Goal: Task Accomplishment & Management: Manage account settings

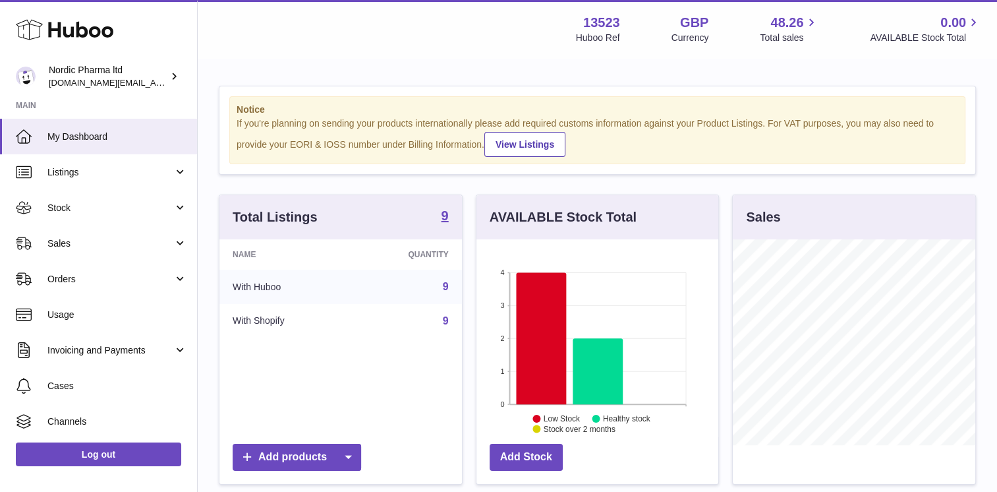
scroll to position [206, 246]
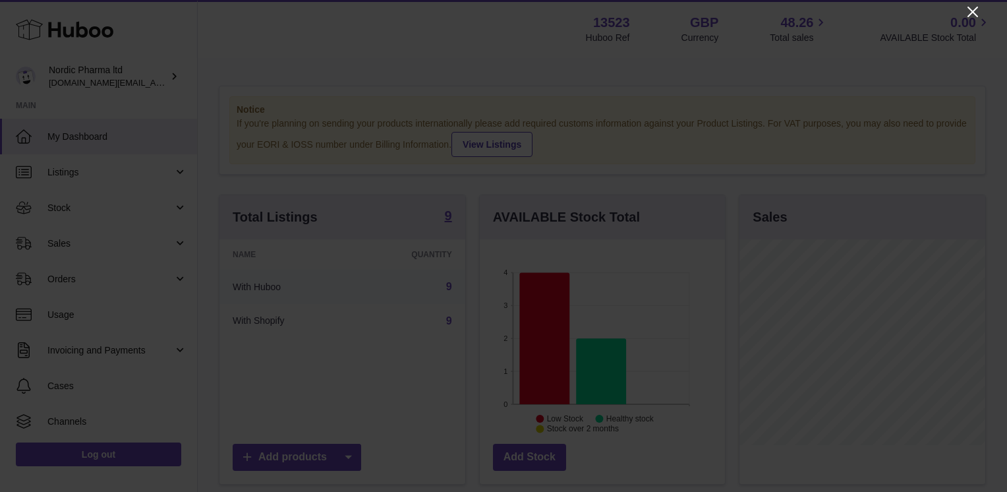
click at [970, 4] on icon "Close" at bounding box center [973, 12] width 16 height 16
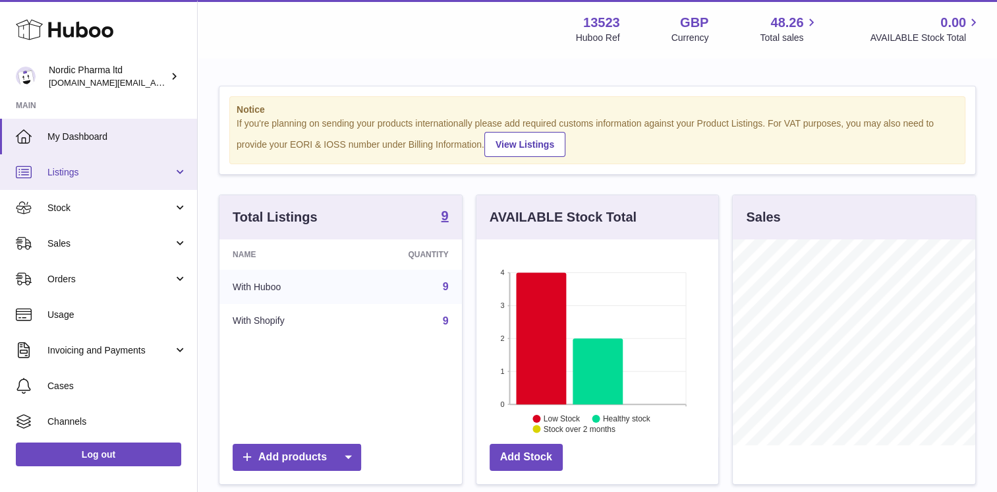
click at [160, 170] on span "Listings" at bounding box center [110, 172] width 126 height 13
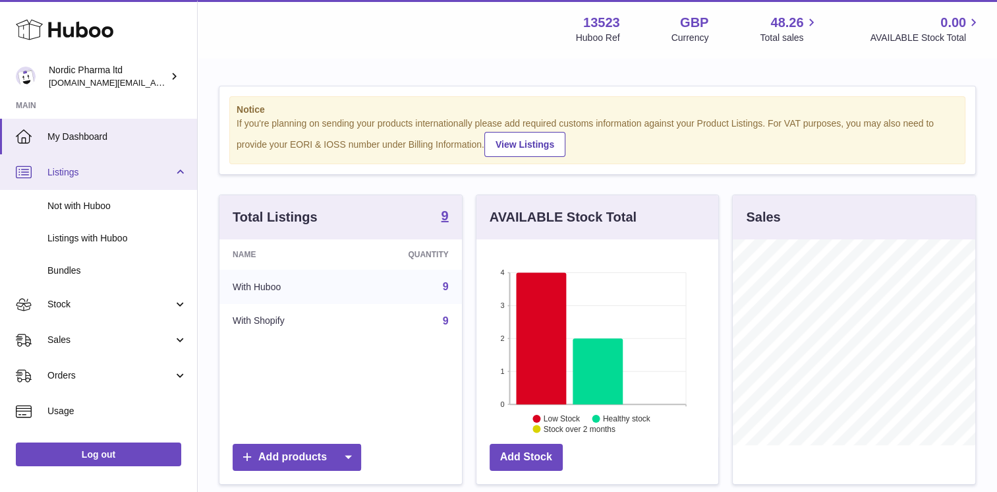
click at [160, 170] on span "Listings" at bounding box center [110, 172] width 126 height 13
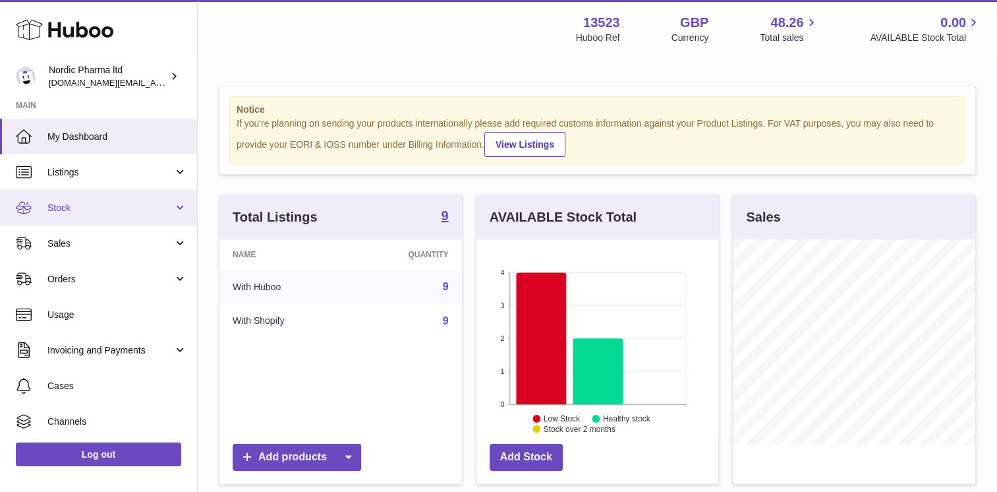
click at [175, 214] on link "Stock" at bounding box center [98, 208] width 197 height 36
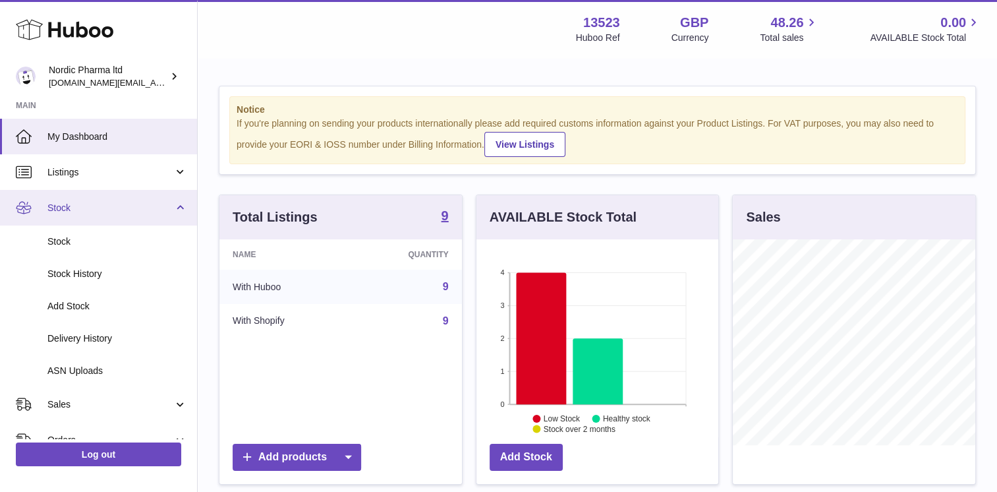
click at [175, 214] on link "Stock" at bounding box center [98, 208] width 197 height 36
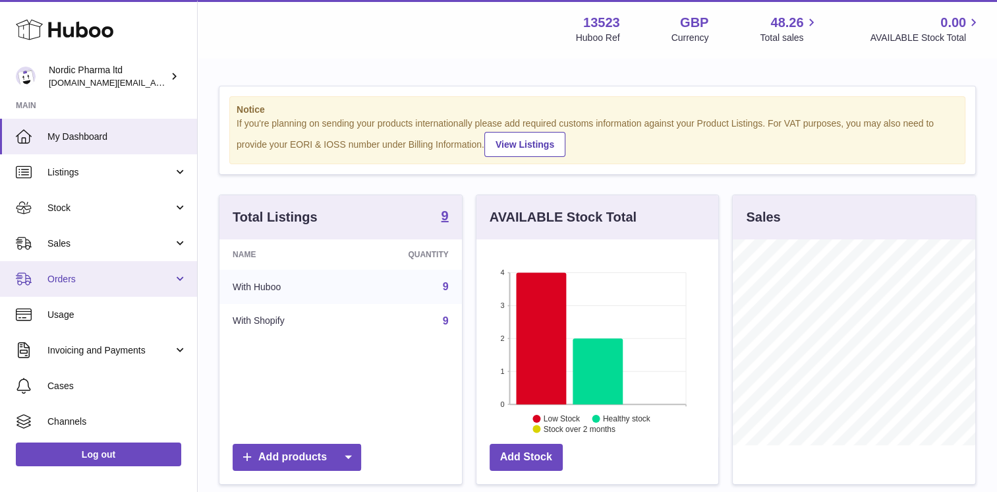
click at [166, 268] on link "Orders" at bounding box center [98, 279] width 197 height 36
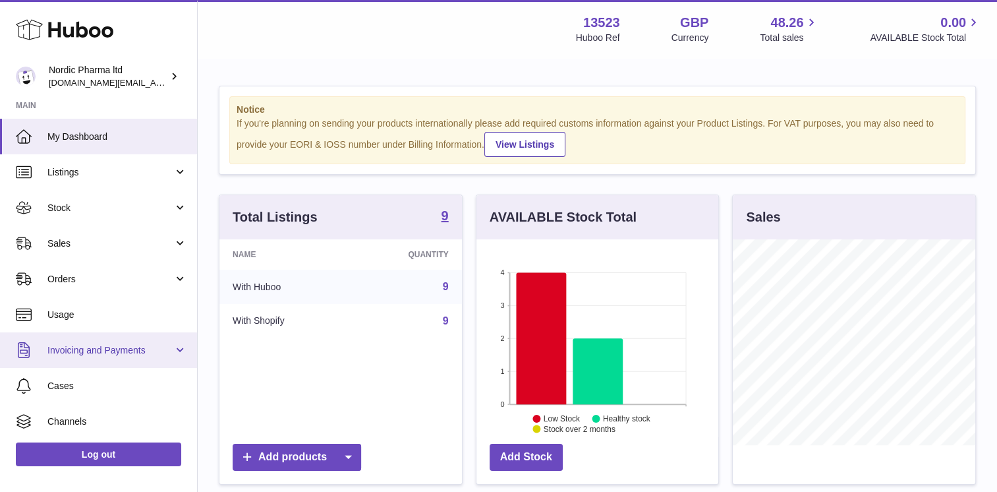
click at [169, 341] on link "Invoicing and Payments" at bounding box center [98, 350] width 197 height 36
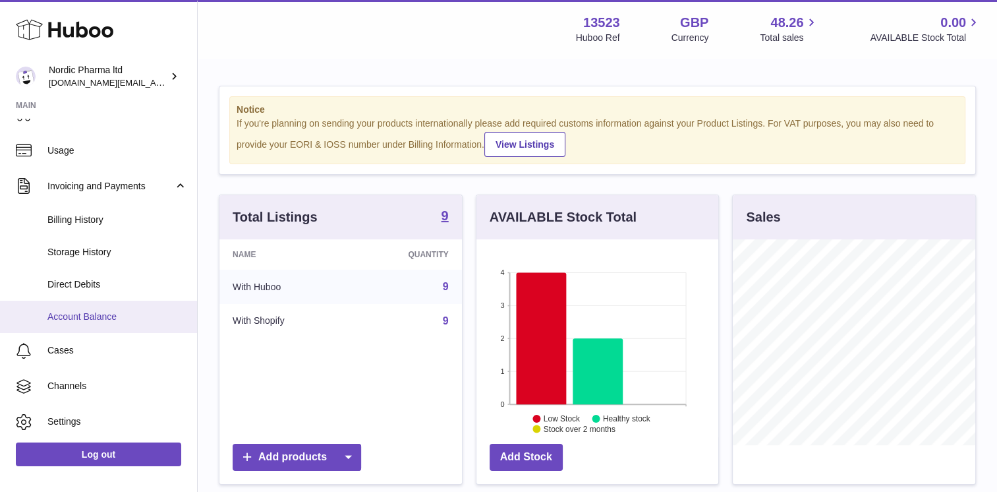
scroll to position [165, 0]
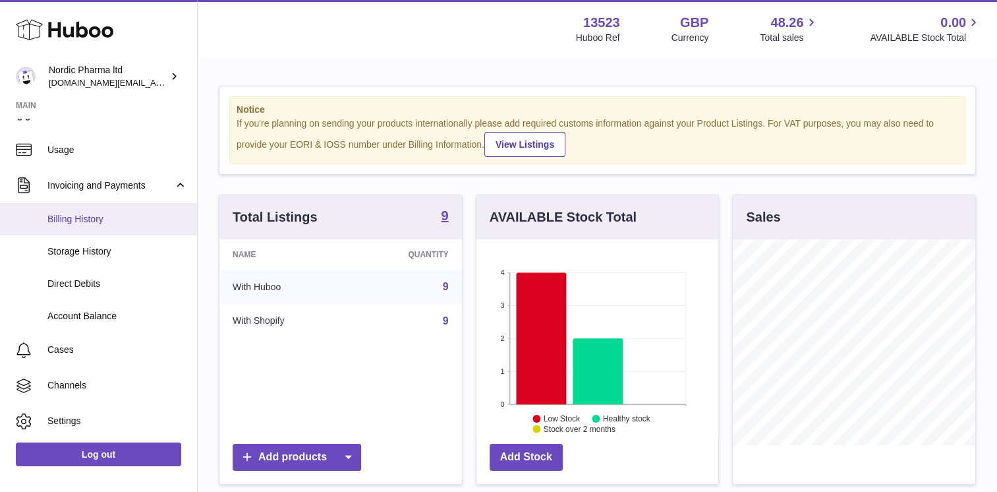
click at [125, 217] on span "Billing History" at bounding box center [117, 219] width 140 height 13
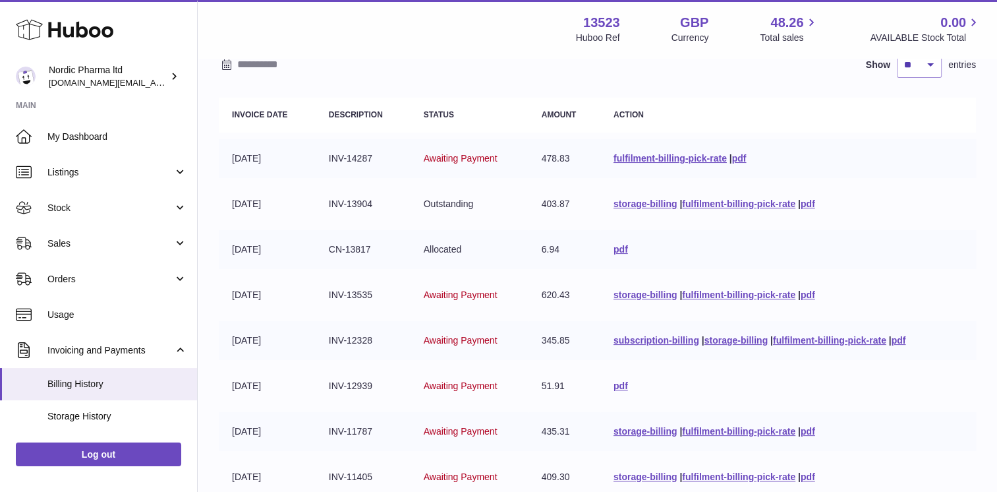
scroll to position [148, 0]
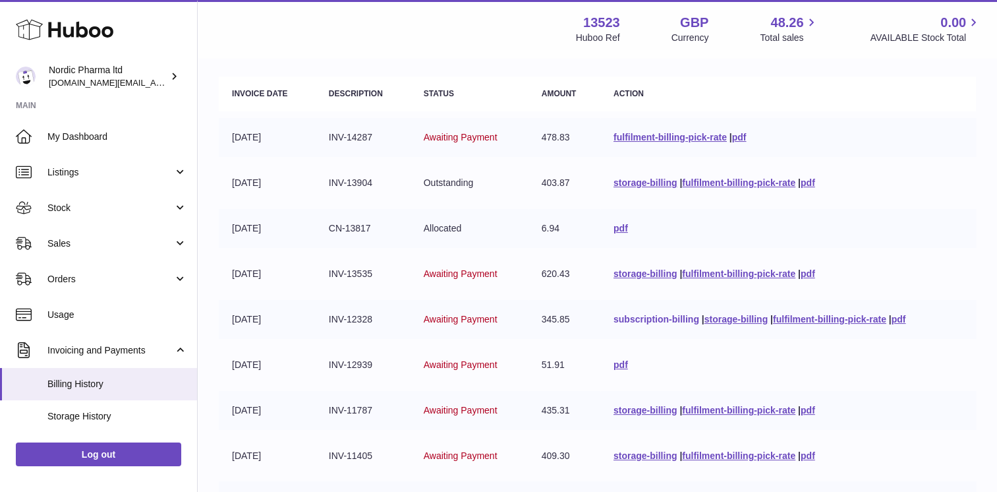
click at [651, 318] on link "subscription-billing" at bounding box center [657, 319] width 86 height 11
click at [639, 335] on td "subscription-billing | storage-billing | fulfilment-billing-pick-rate | pdf" at bounding box center [789, 319] width 376 height 39
click at [729, 270] on link "fulfilment-billing-pick-rate" at bounding box center [738, 273] width 113 height 11
click at [163, 71] on div "Nordic Pharma ltd [DOMAIN_NAME][EMAIL_ADDRESS][DOMAIN_NAME]" at bounding box center [108, 76] width 119 height 25
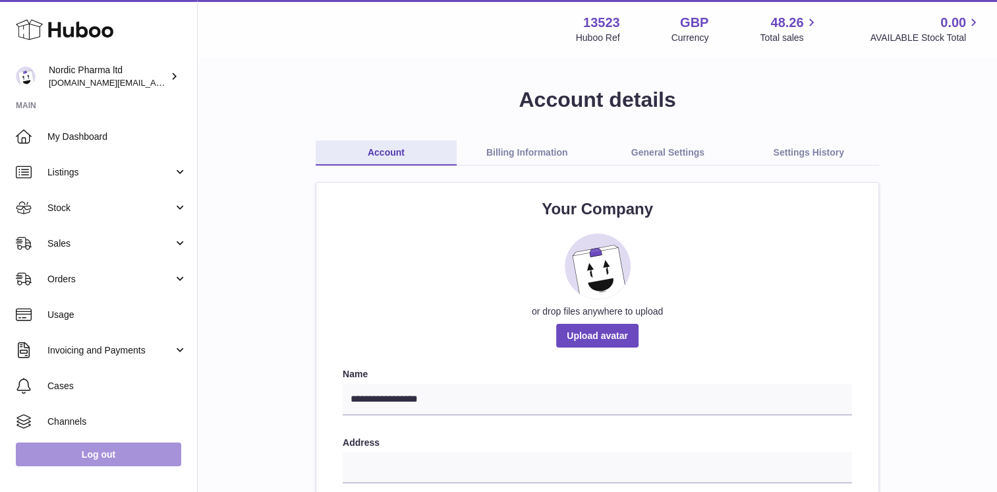
click at [132, 455] on link "Log out" at bounding box center [98, 454] width 165 height 24
